Goal: Information Seeking & Learning: Learn about a topic

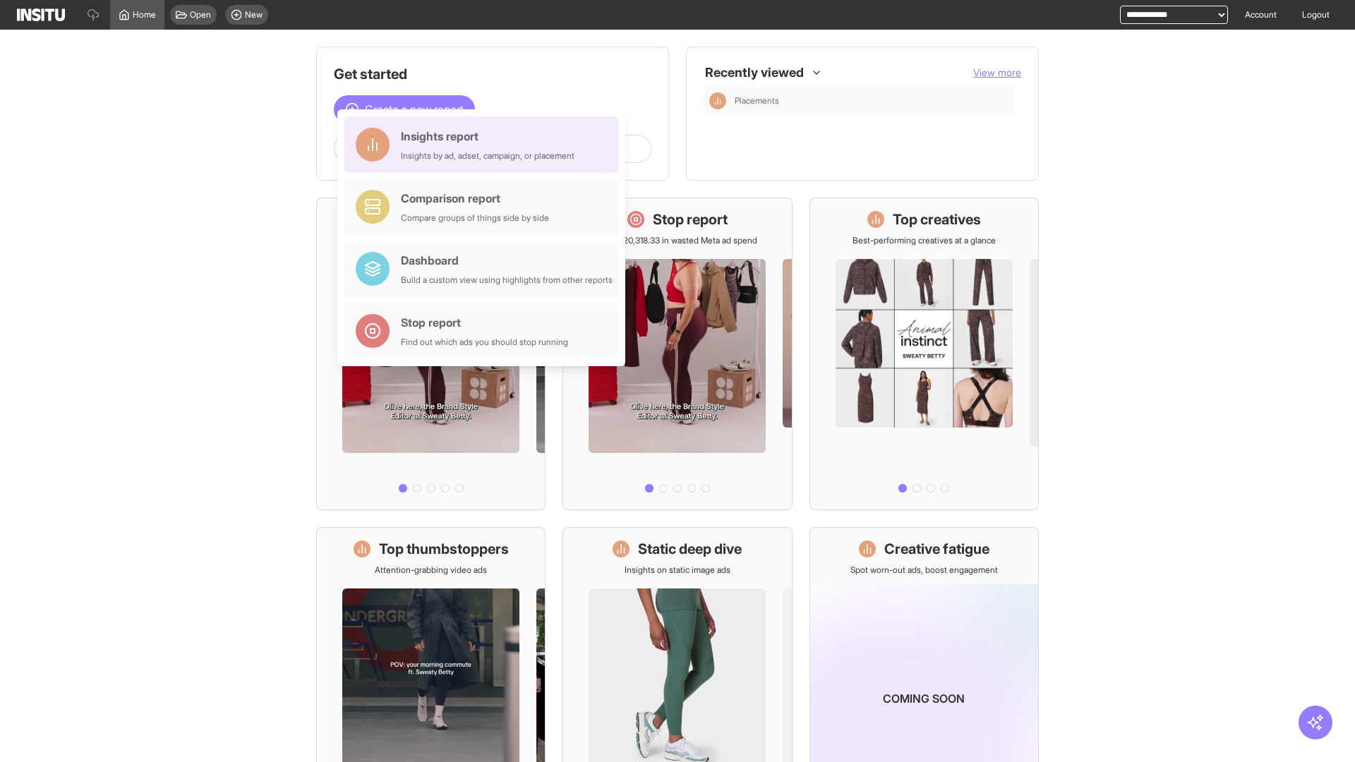
click at [485, 145] on div "Insights report Insights by ad, adset, campaign, or placement" at bounding box center [488, 145] width 174 height 34
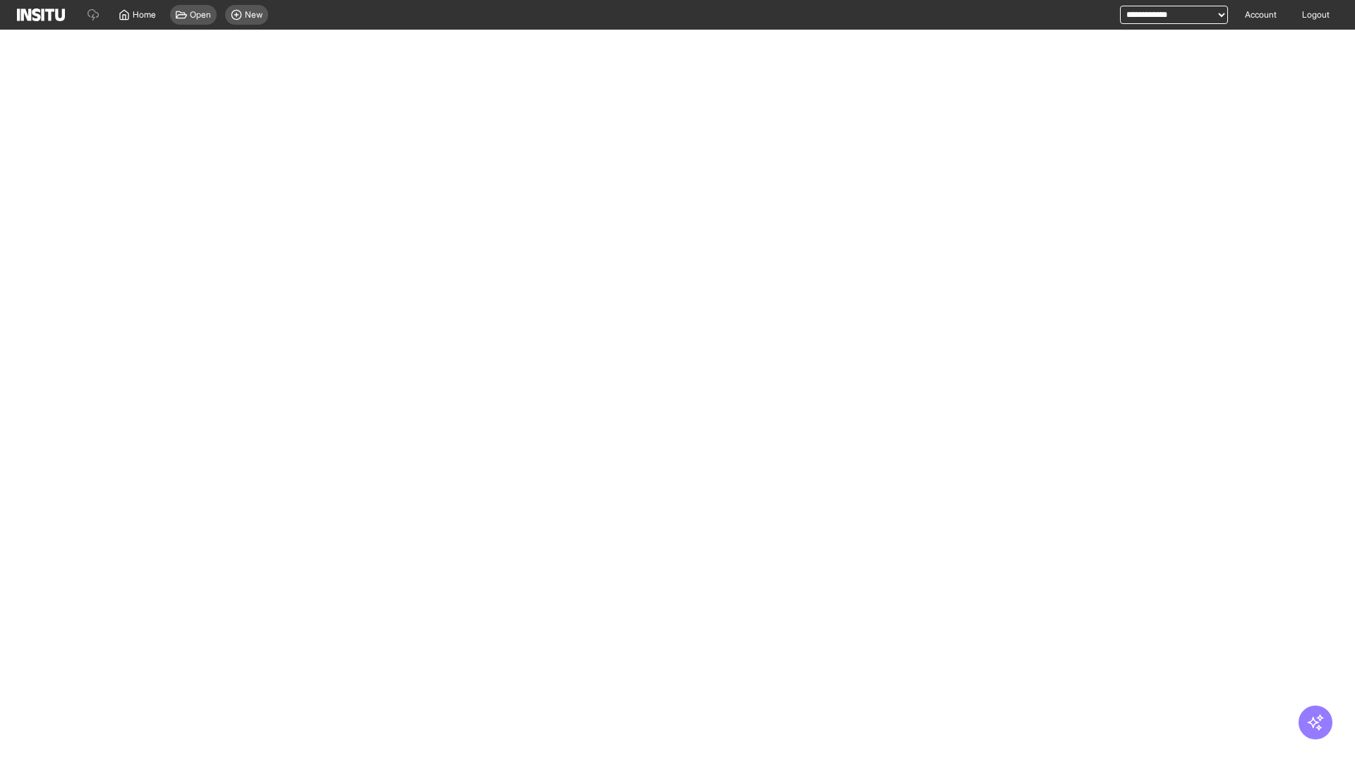
select select "**"
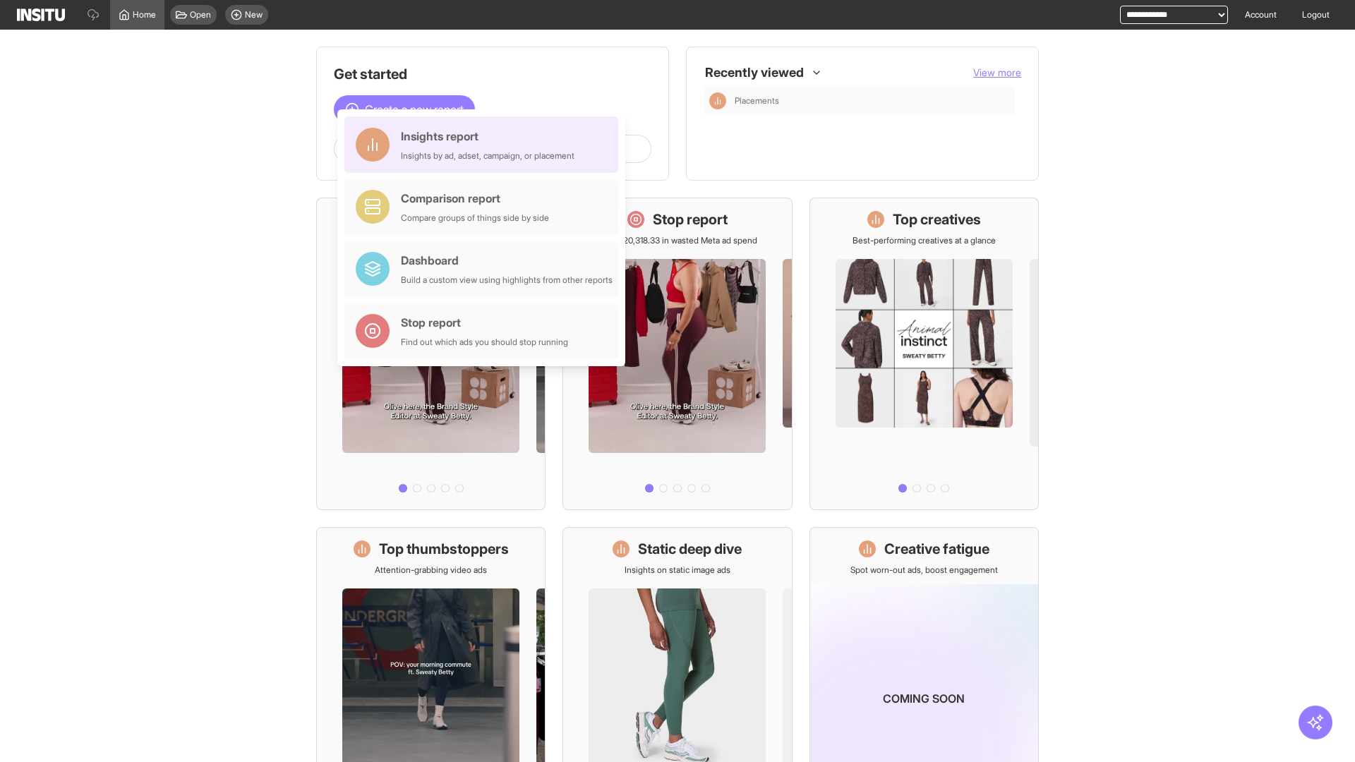
click at [485, 145] on div "Insights report Insights by ad, adset, campaign, or placement" at bounding box center [488, 145] width 174 height 34
